Goal: Information Seeking & Learning: Find specific fact

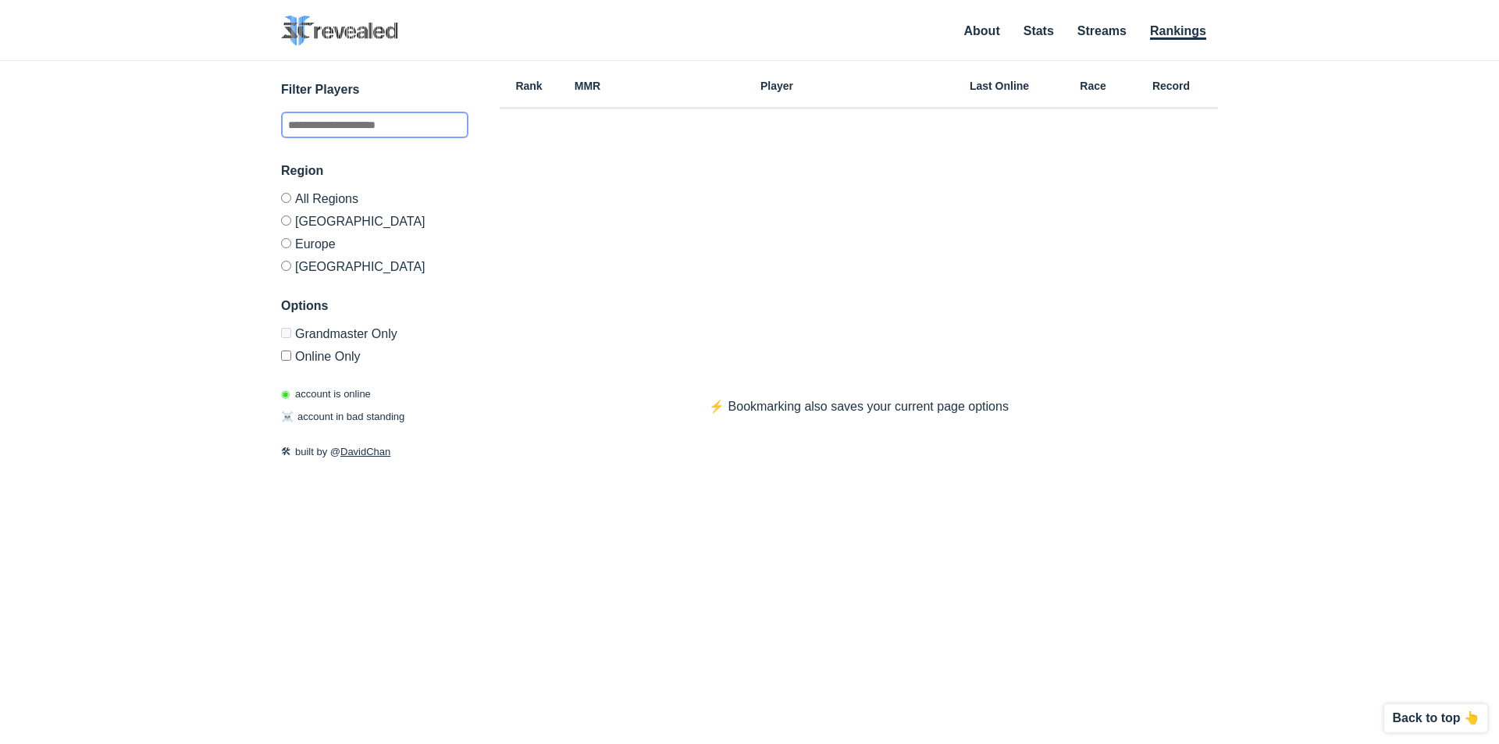
click at [417, 128] on input "text" at bounding box center [374, 125] width 187 height 27
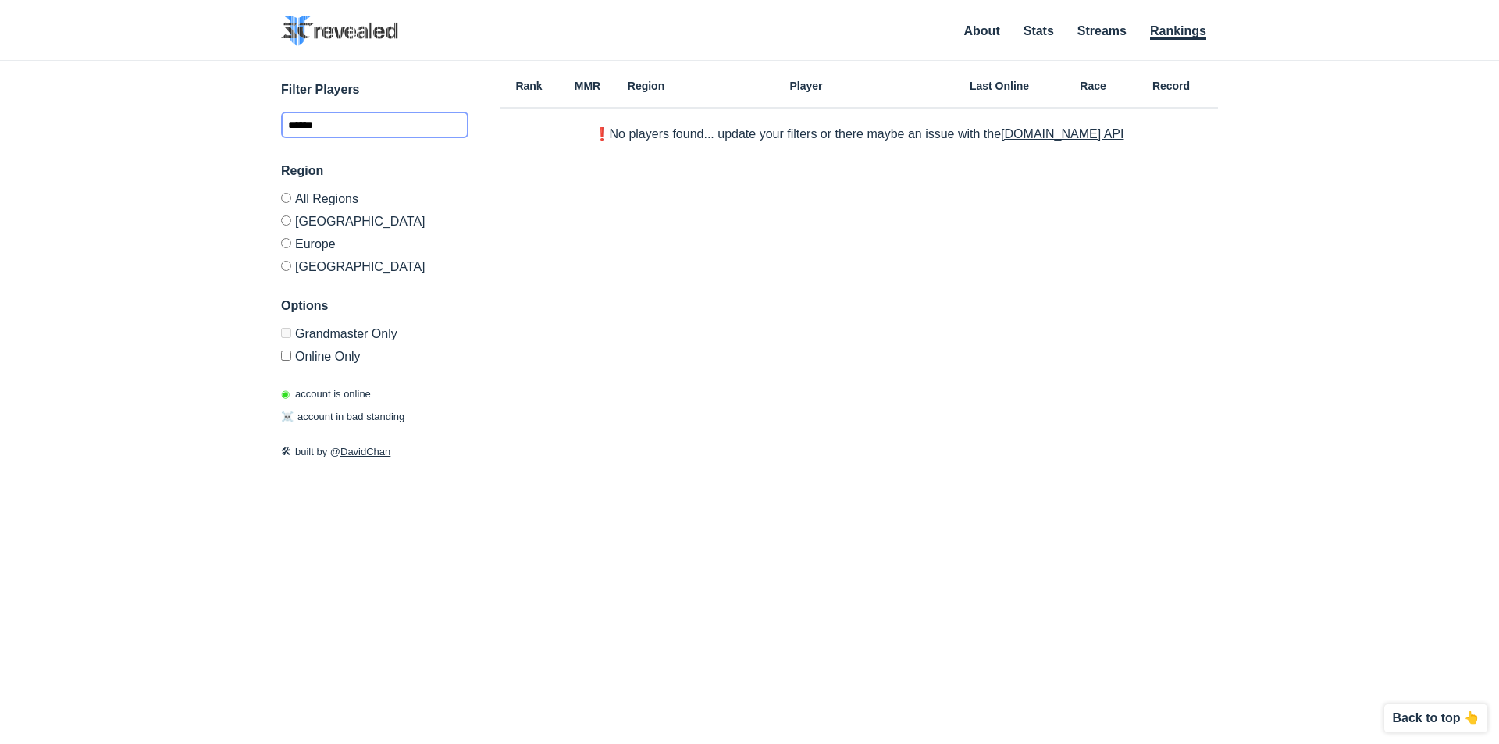
click at [417, 128] on input "******" at bounding box center [374, 125] width 187 height 27
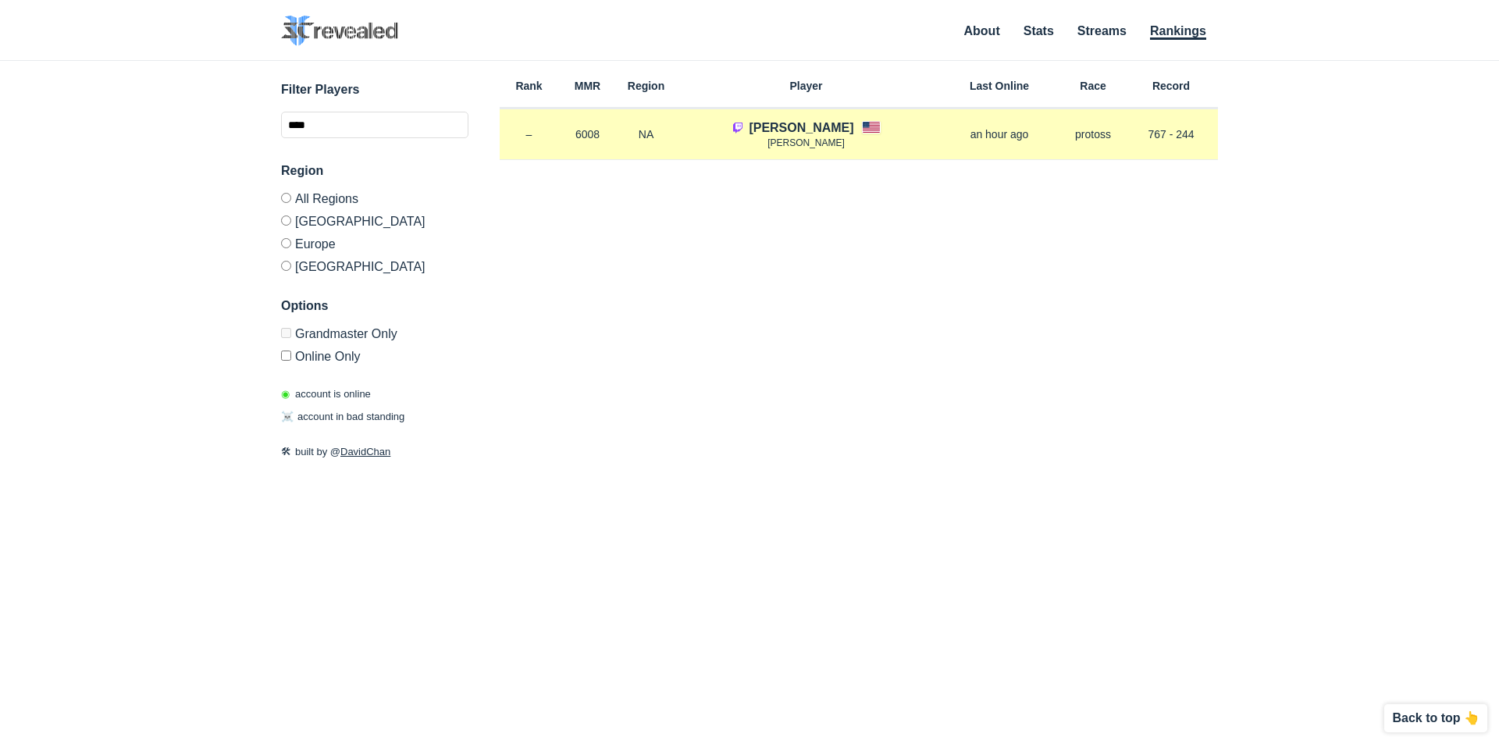
click at [861, 125] on div "[PERSON_NAME] [PERSON_NAME]" at bounding box center [805, 135] width 261 height 32
click at [645, 135] on p "NA" at bounding box center [646, 134] width 59 height 16
click at [900, 140] on p "[PERSON_NAME]" at bounding box center [805, 143] width 261 height 13
drag, startPoint x: 580, startPoint y: 142, endPoint x: 602, endPoint y: 144, distance: 22.0
click at [602, 144] on div "Rank – MMR 6008 Region NA [PERSON_NAME] [PERSON_NAME] an hour ago Race protoss …" at bounding box center [859, 135] width 718 height 52
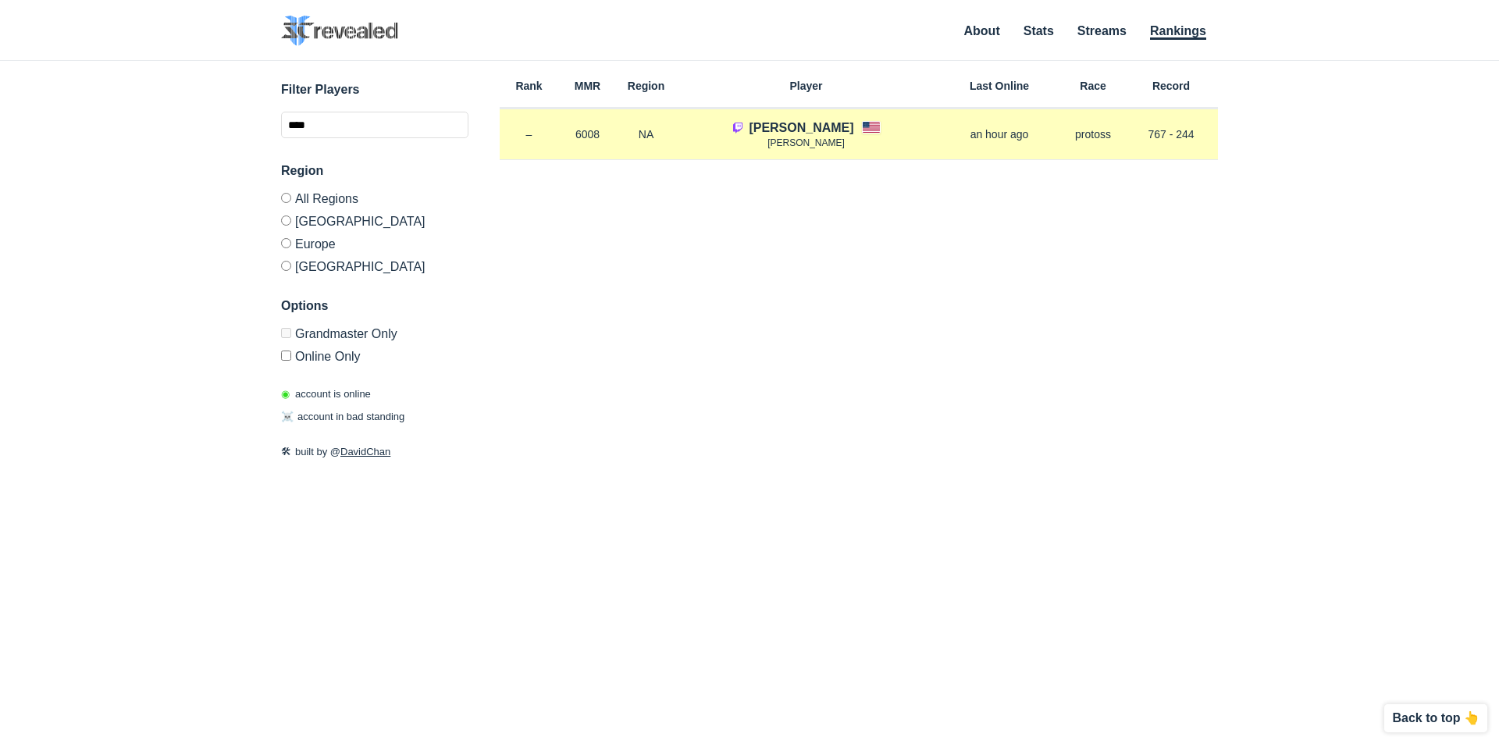
click at [602, 144] on div "Rank – MMR 6008 Region NA [PERSON_NAME] [PERSON_NAME] an hour ago Race protoss …" at bounding box center [859, 135] width 718 height 52
drag, startPoint x: 987, startPoint y: 140, endPoint x: 1069, endPoint y: 136, distance: 82.0
click at [1069, 136] on div "Rank – MMR 6008 Region NA [PERSON_NAME] [PERSON_NAME] an hour ago Race protoss …" at bounding box center [859, 135] width 718 height 52
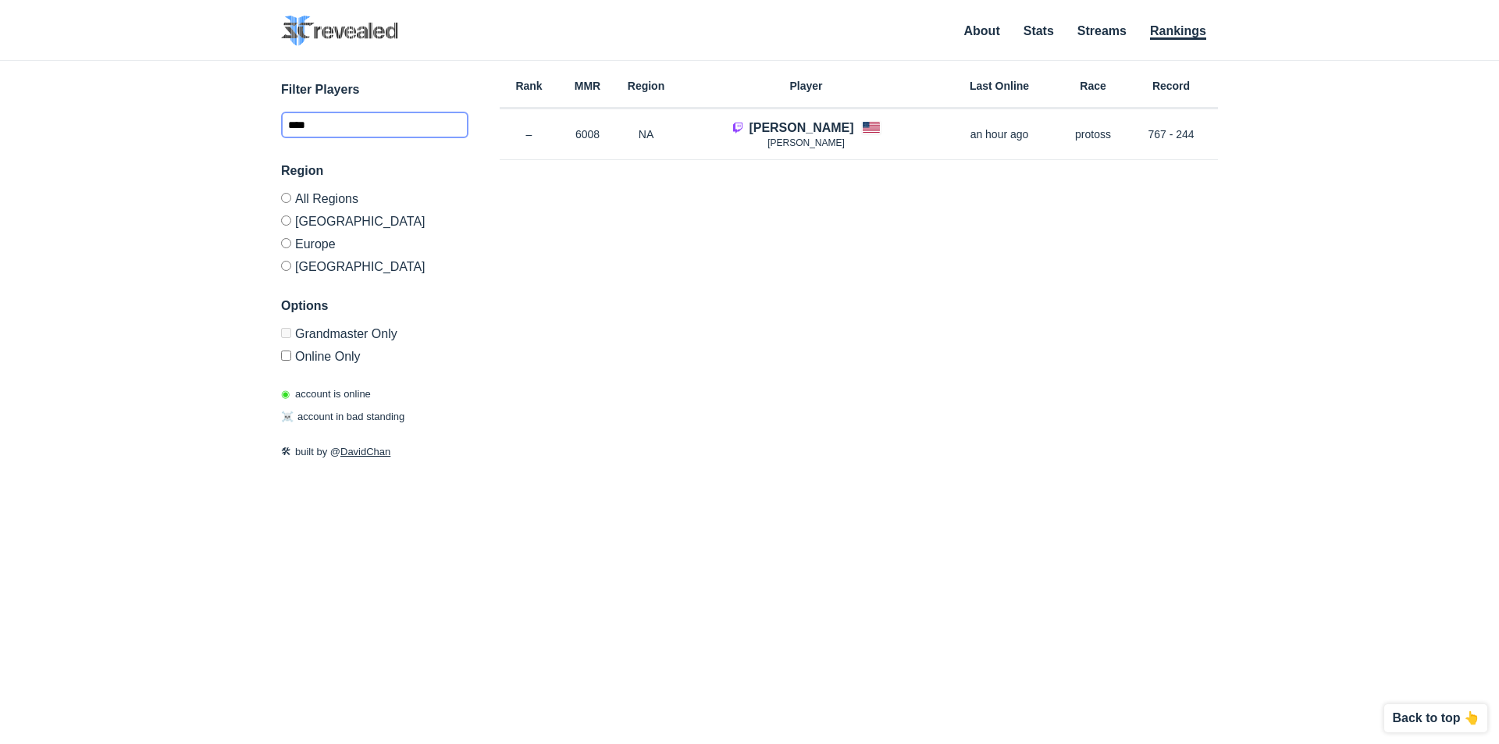
click at [414, 119] on input "****" at bounding box center [374, 125] width 187 height 27
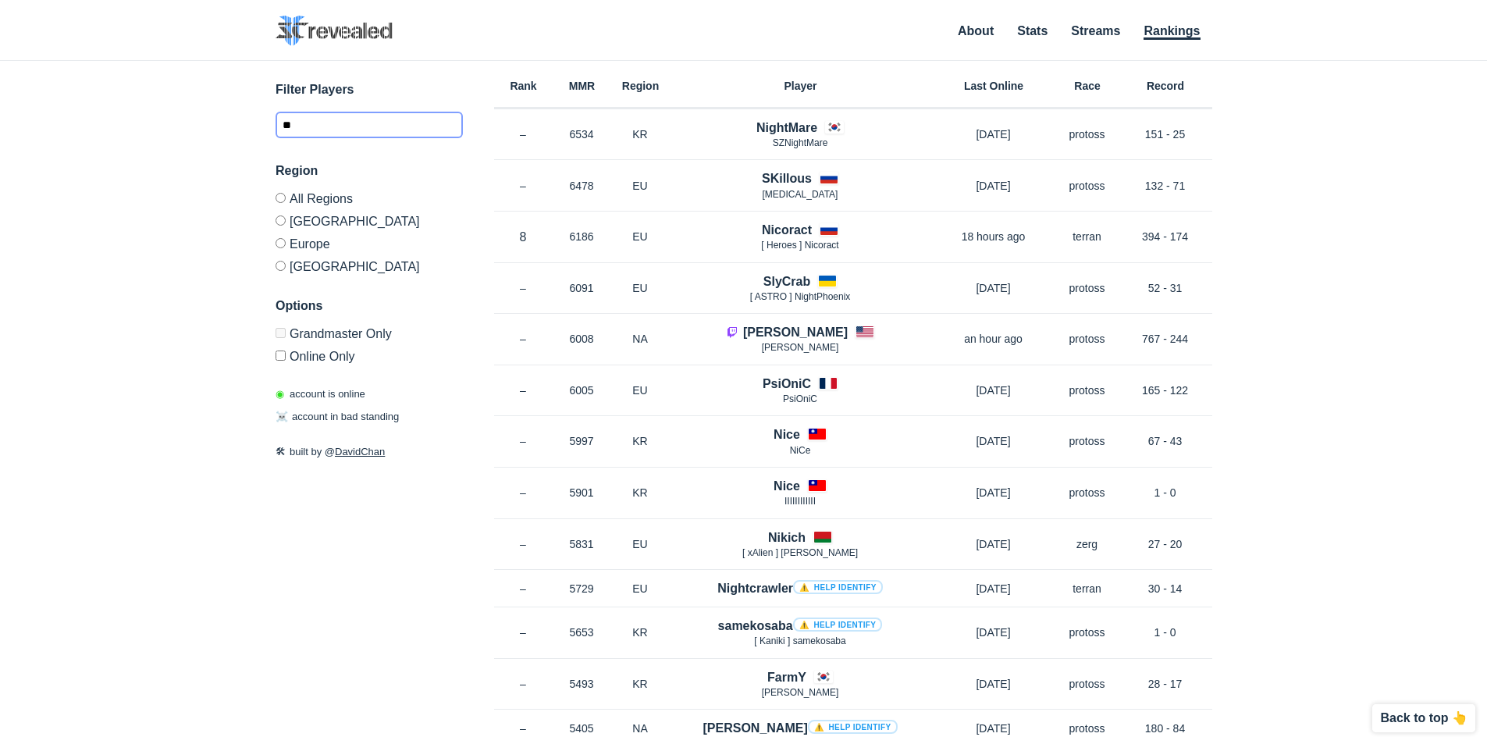
type input "*"
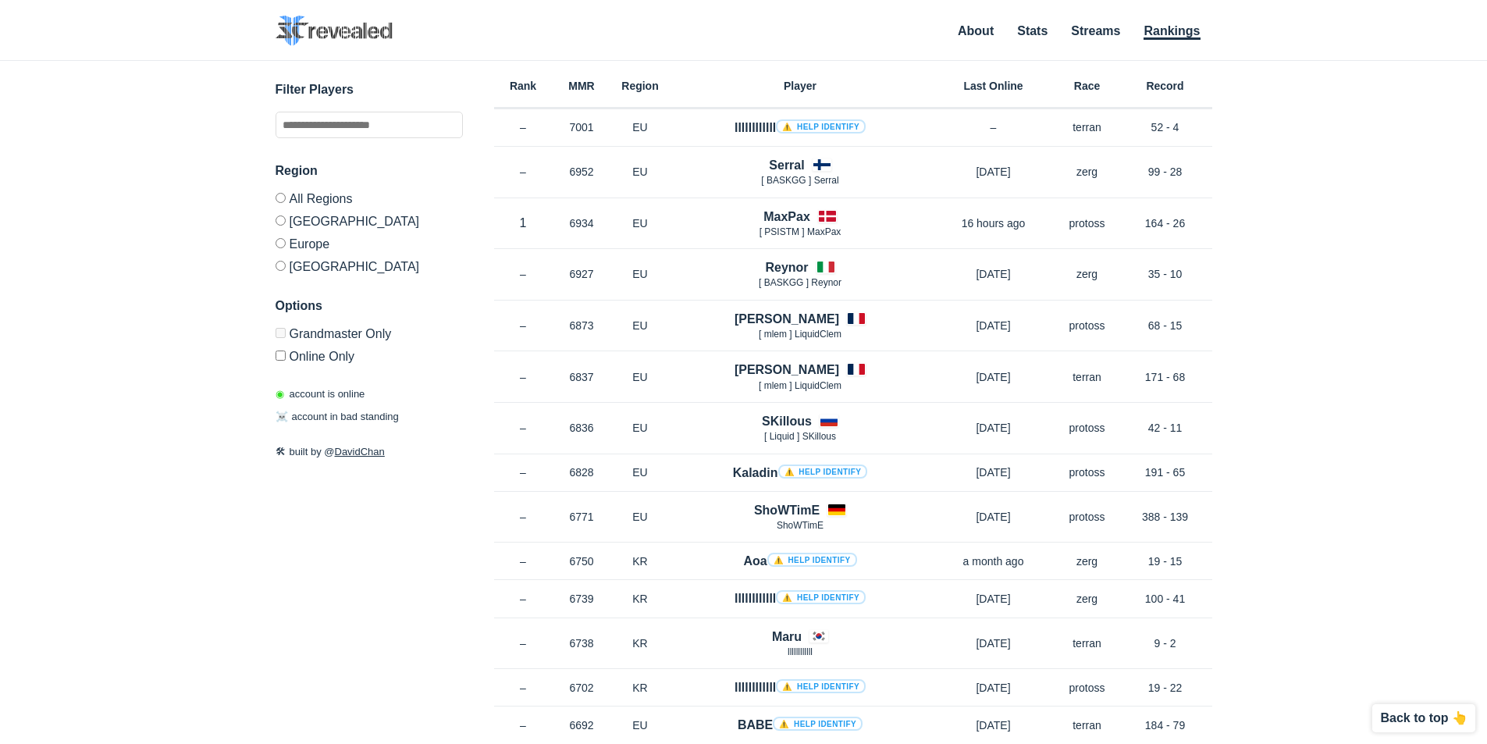
click at [468, 279] on div "Filter Players Region All Regions [GEOGRAPHIC_DATA] [GEOGRAPHIC_DATA] [GEOGRAPH…" at bounding box center [744, 383] width 937 height 644
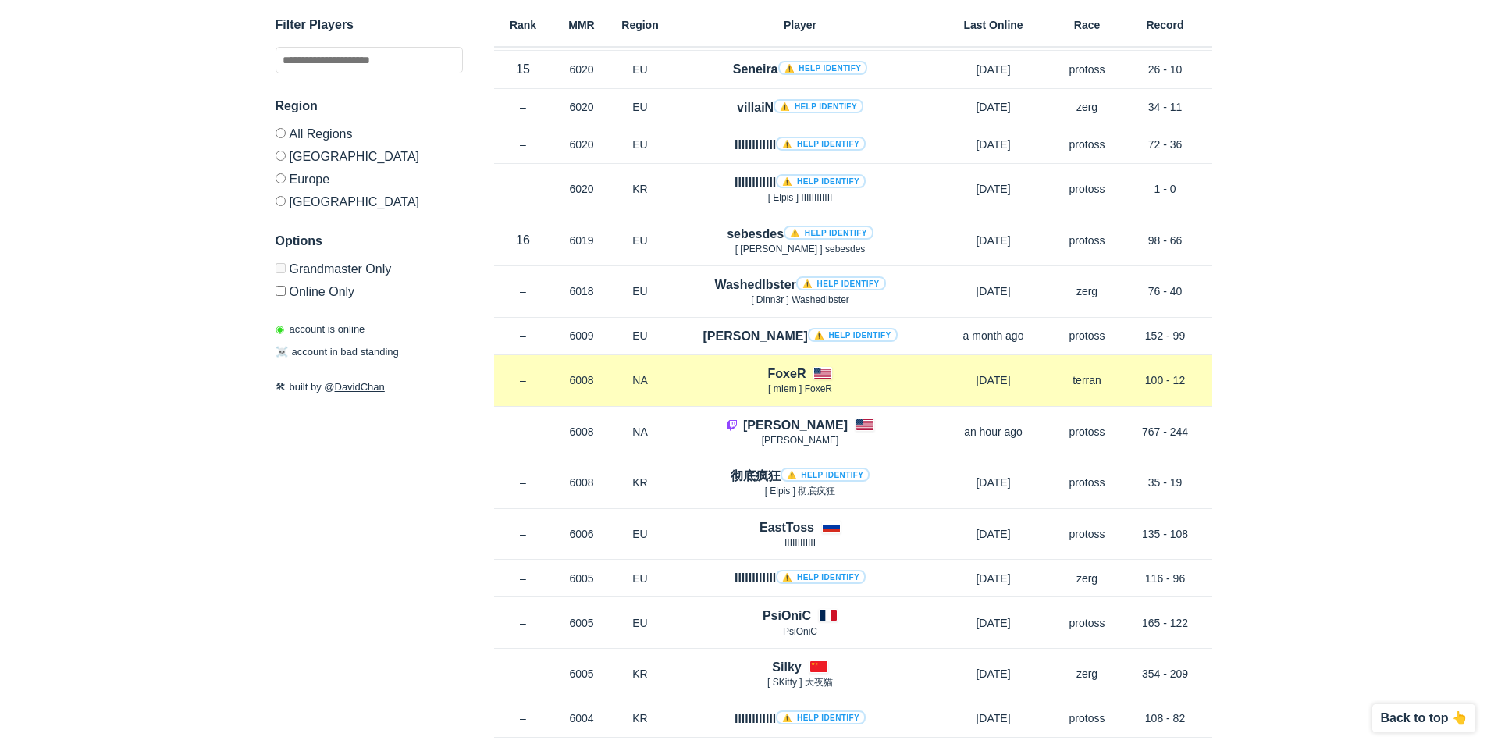
scroll to position [6094, 0]
